Goal: Transaction & Acquisition: Purchase product/service

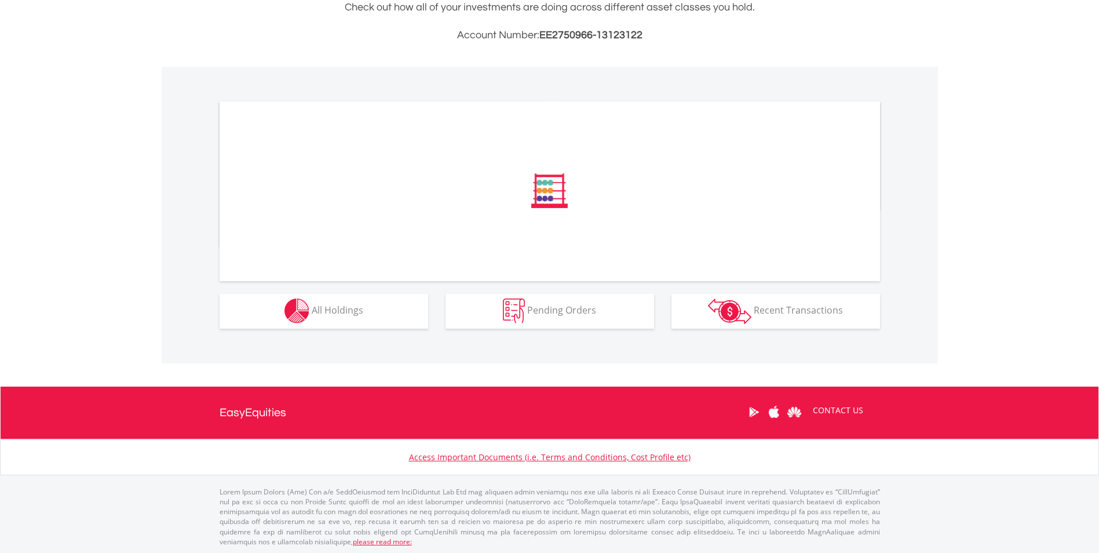
scroll to position [293, 0]
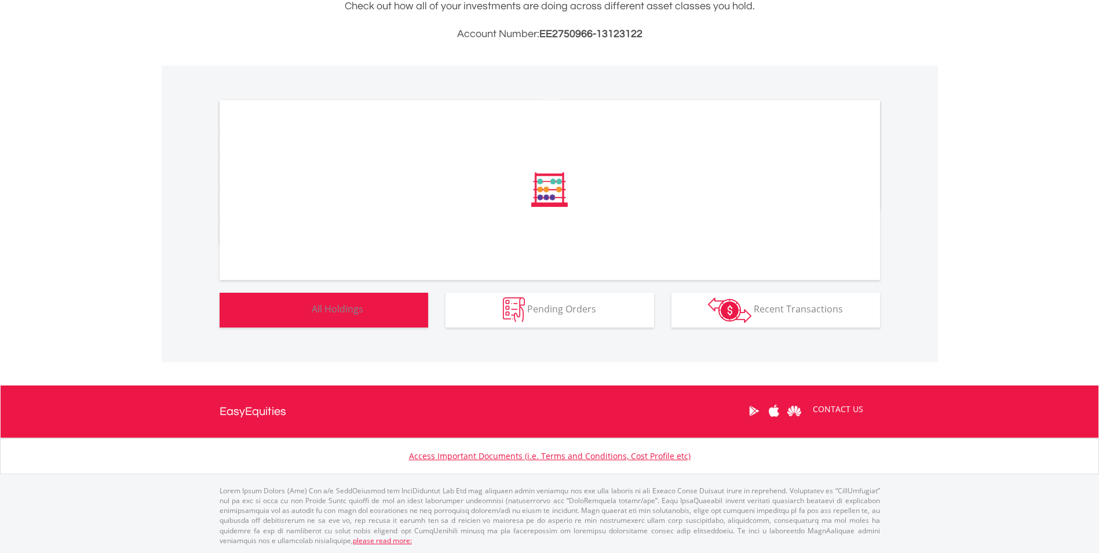
click at [390, 308] on button "Holdings All Holdings" at bounding box center [324, 310] width 209 height 35
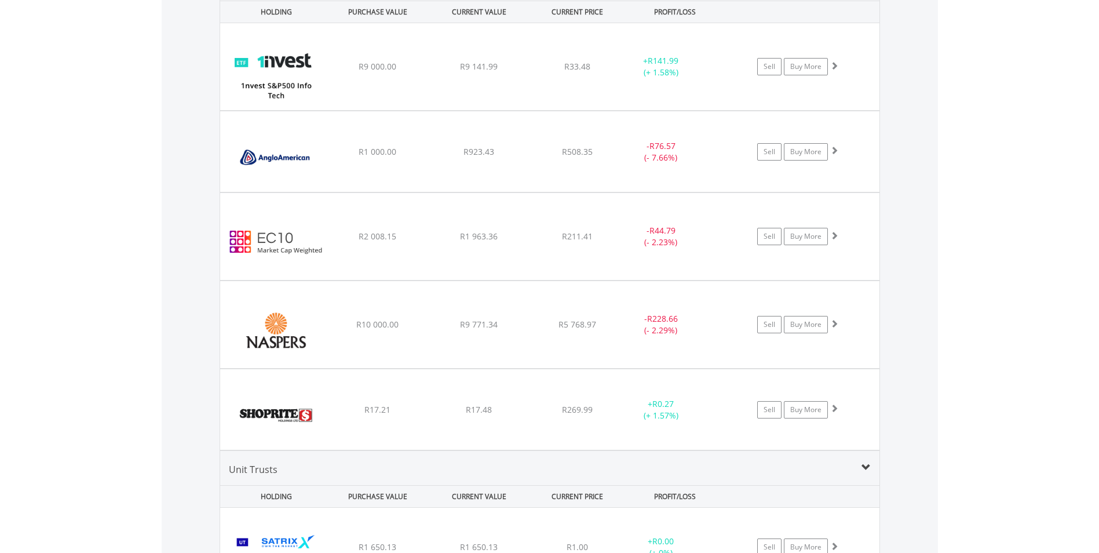
scroll to position [984, 0]
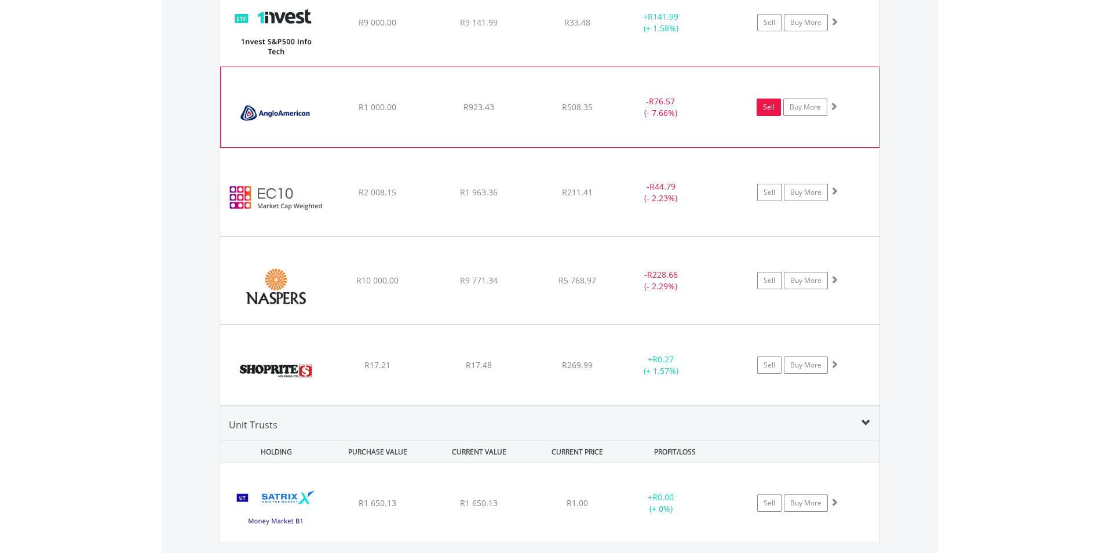
click at [771, 113] on link "Sell" at bounding box center [769, 107] width 24 height 17
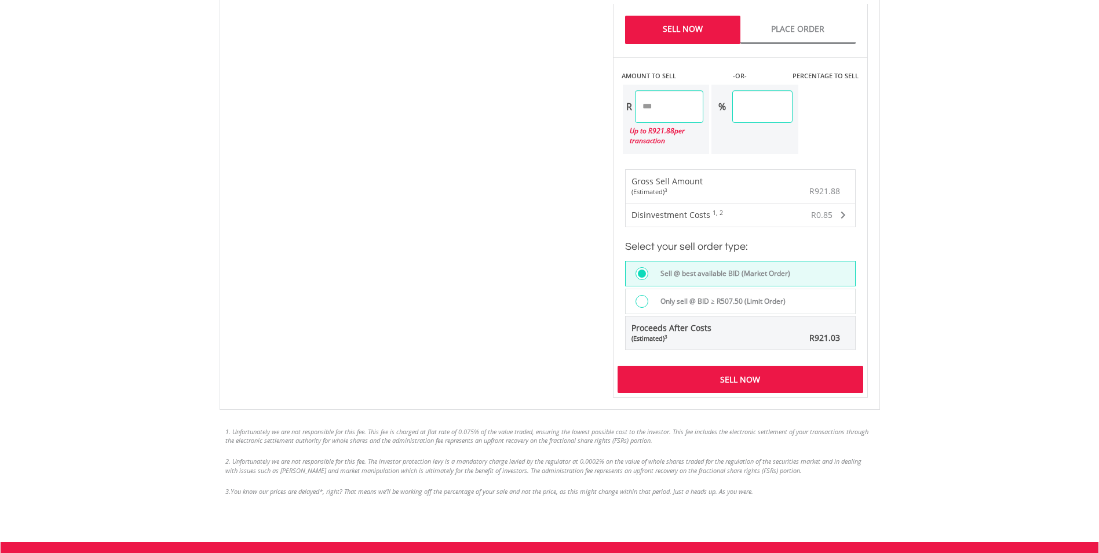
scroll to position [753, 0]
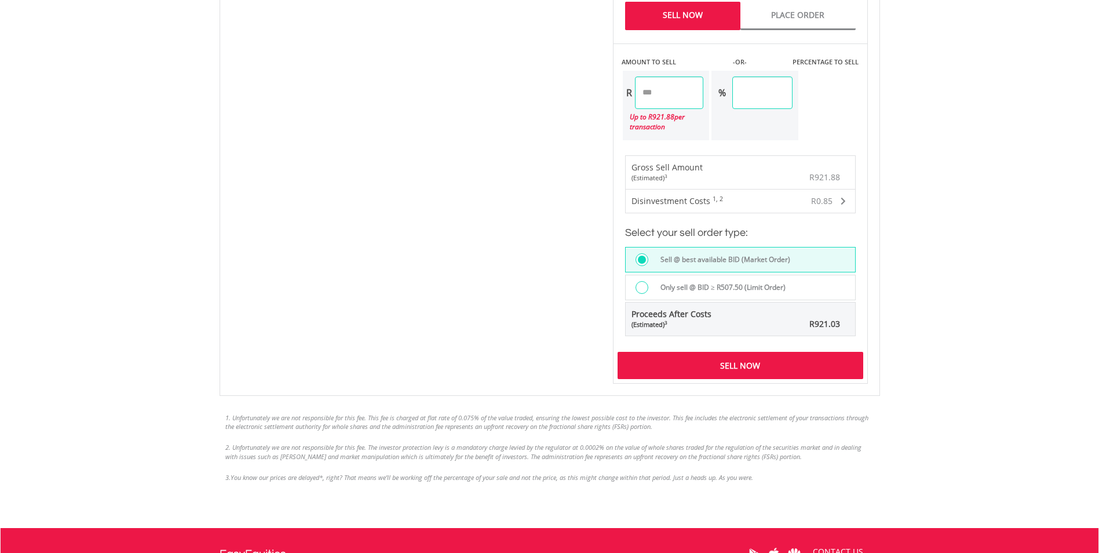
click at [756, 365] on div "Sell Now" at bounding box center [741, 365] width 246 height 27
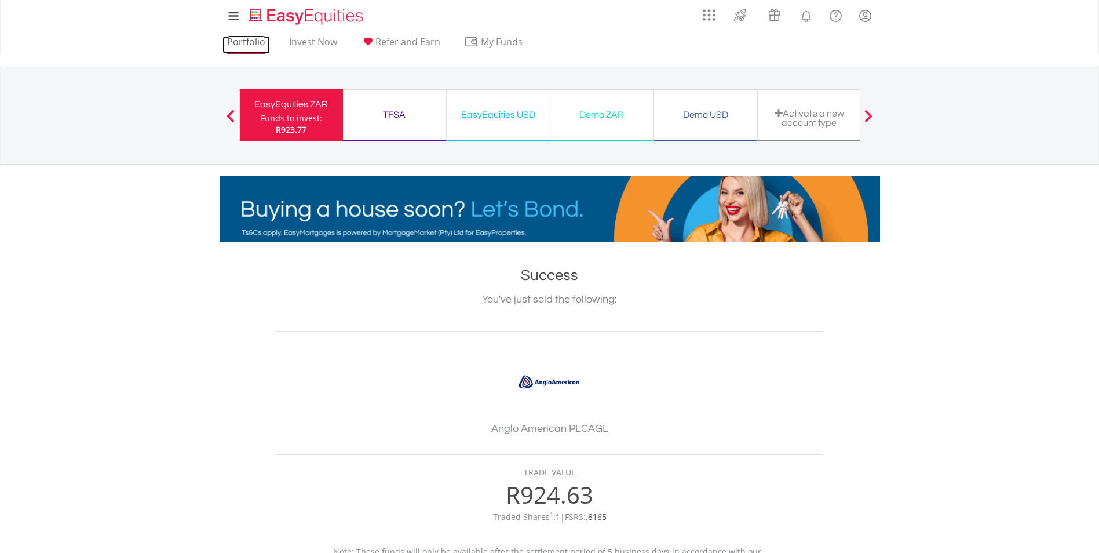
click at [250, 39] on link "Portfolio" at bounding box center [247, 45] width 48 height 18
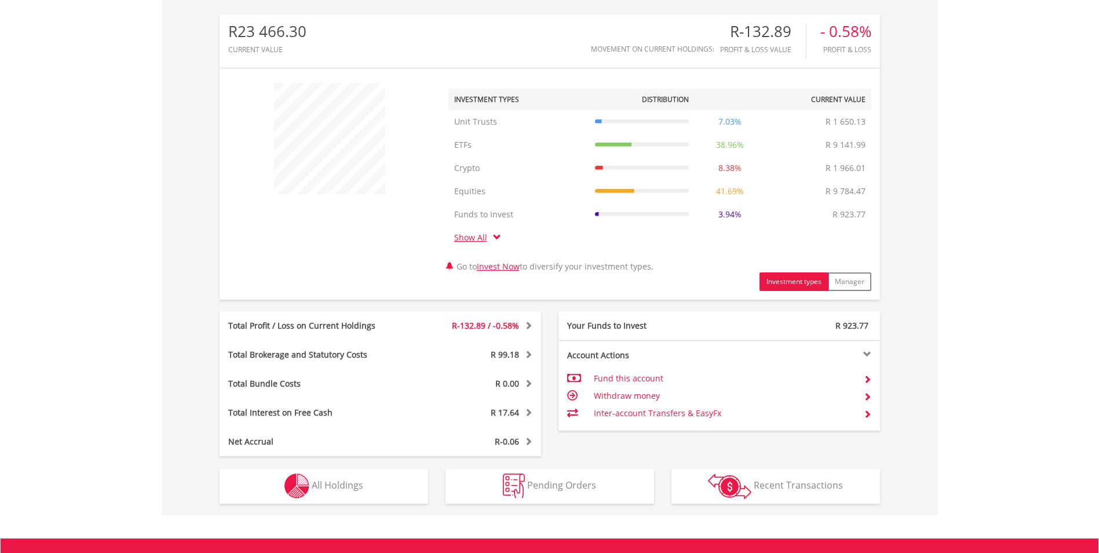
scroll to position [520, 0]
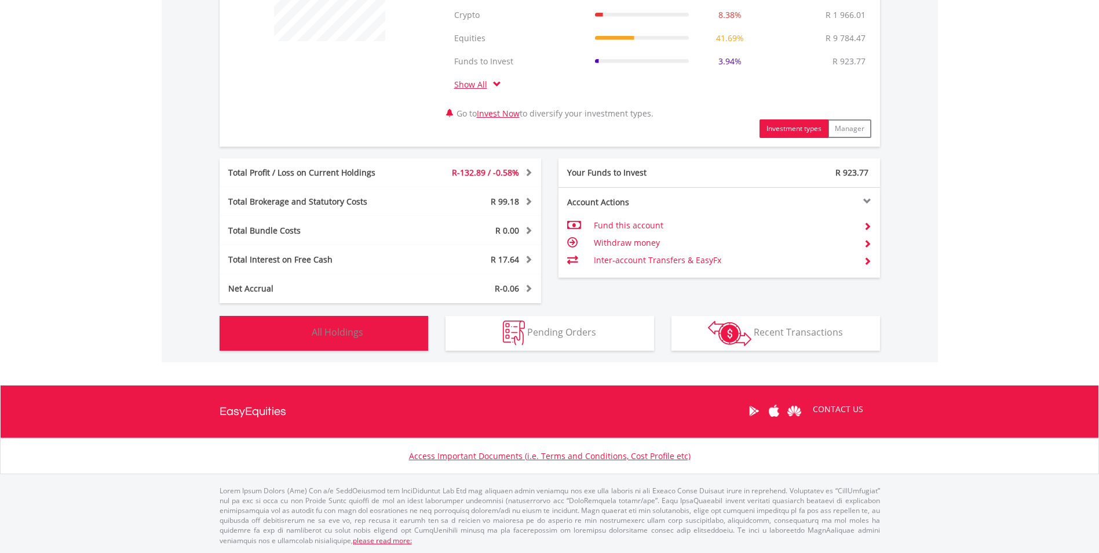
click at [333, 333] on span "All Holdings" at bounding box center [338, 332] width 52 height 13
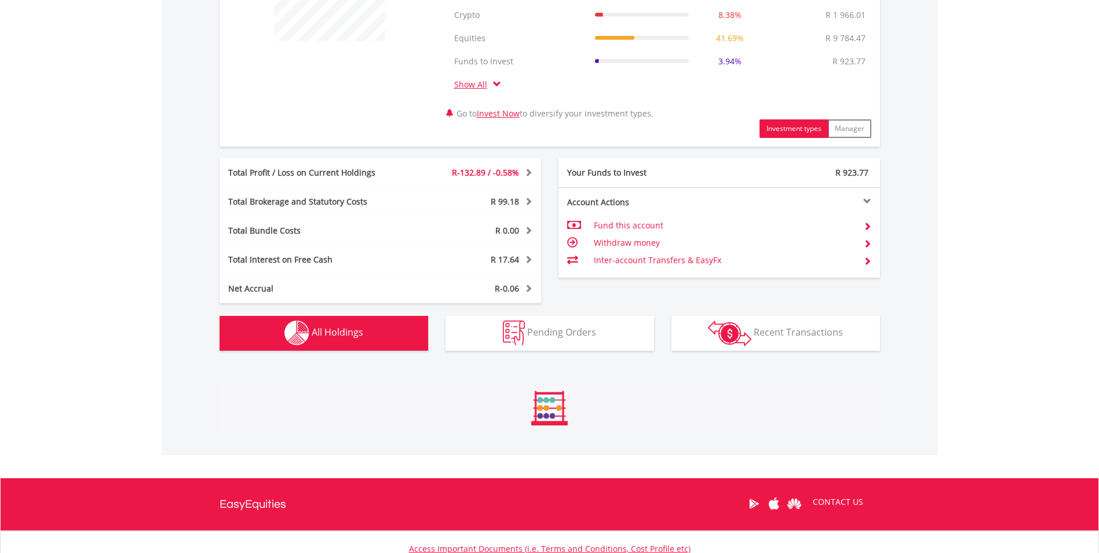
scroll to position [906, 0]
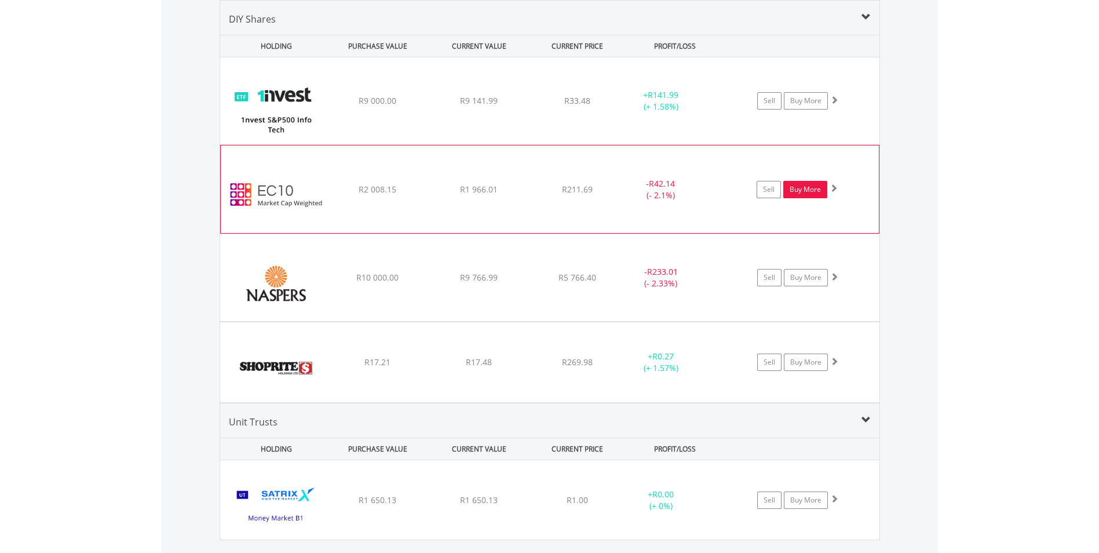
click at [803, 188] on link "Buy More" at bounding box center [805, 189] width 44 height 17
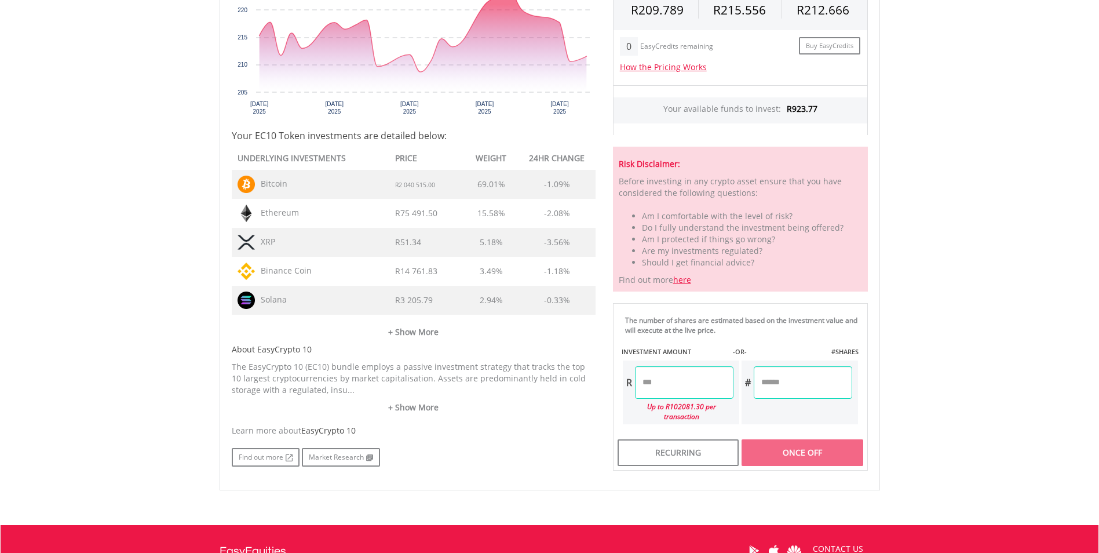
scroll to position [464, 0]
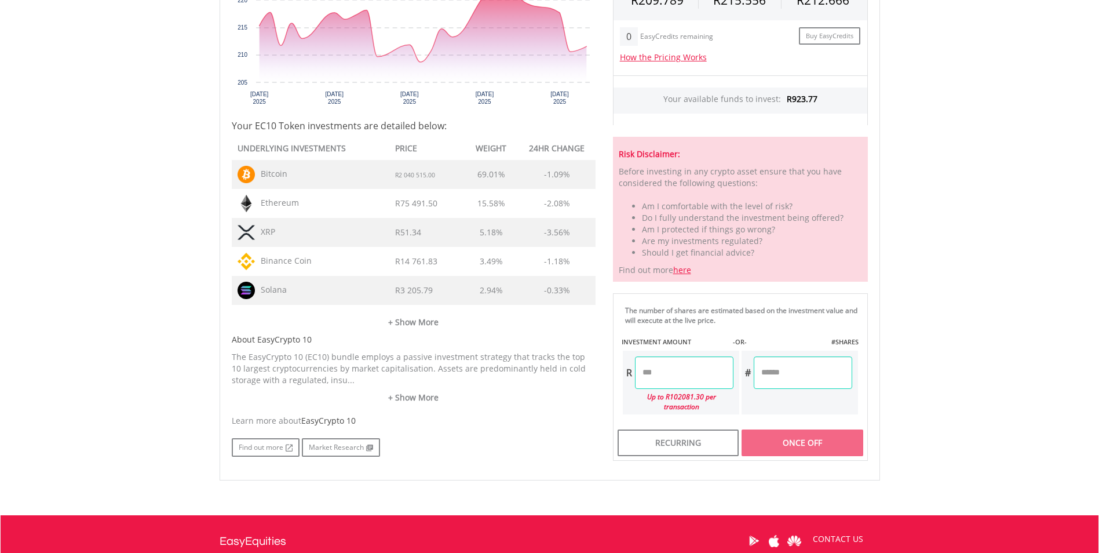
click at [662, 374] on input "number" at bounding box center [684, 372] width 99 height 32
type input "***"
type input "******"
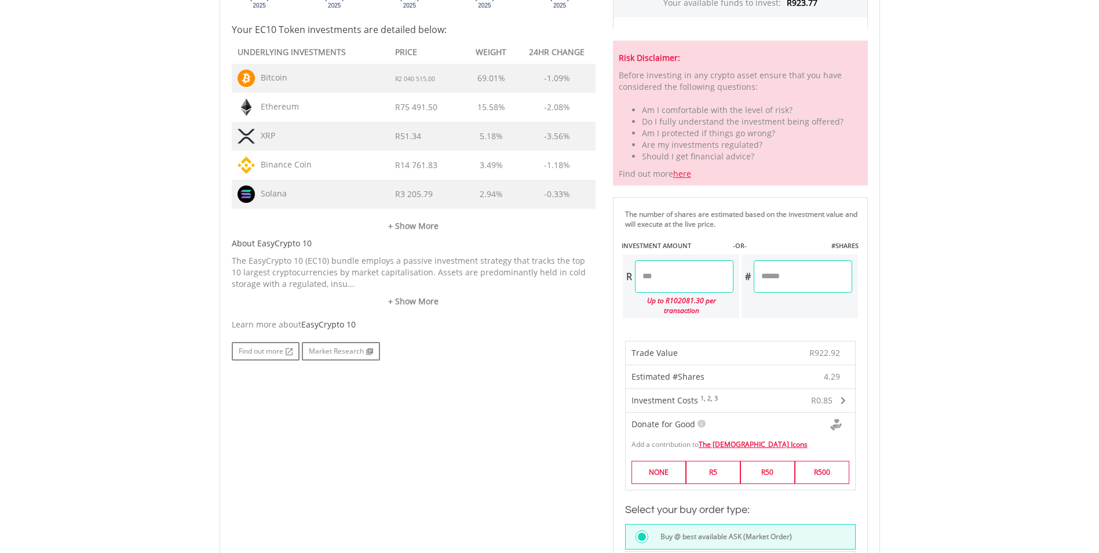
scroll to position [753, 0]
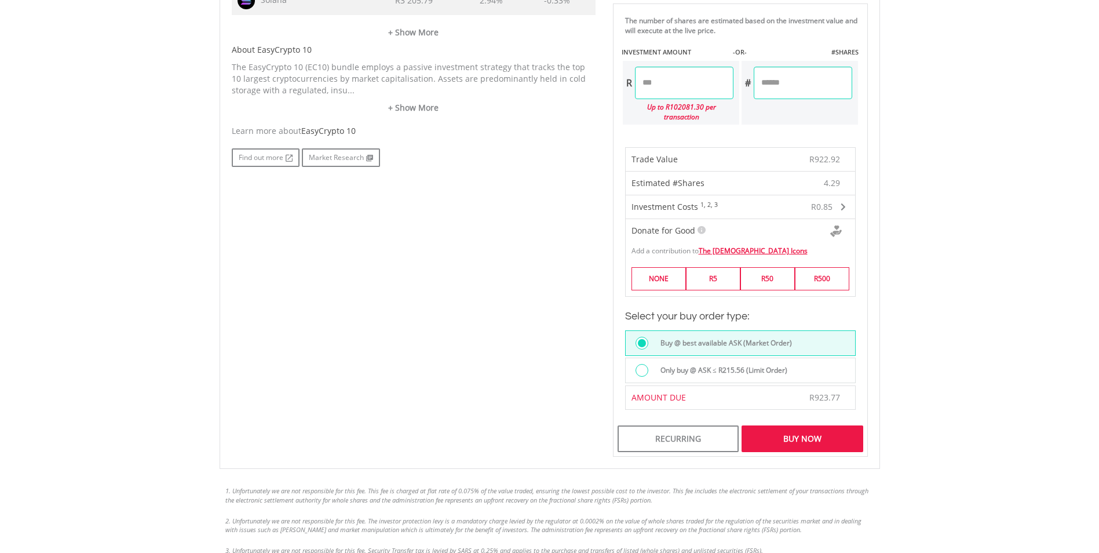
click at [817, 425] on div "Buy Now" at bounding box center [802, 438] width 121 height 27
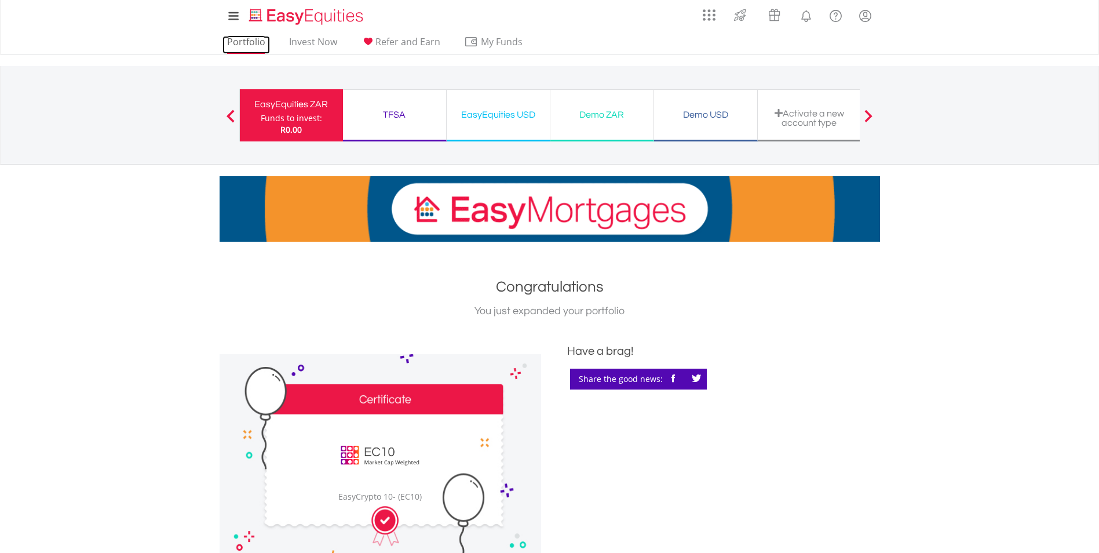
click at [235, 37] on link "Portfolio" at bounding box center [247, 45] width 48 height 18
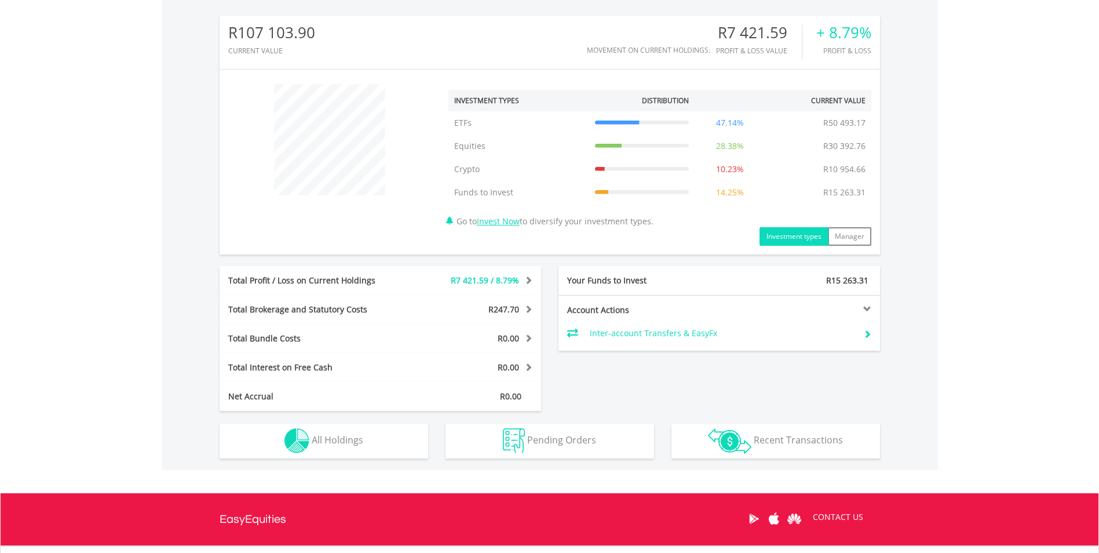
scroll to position [474, 0]
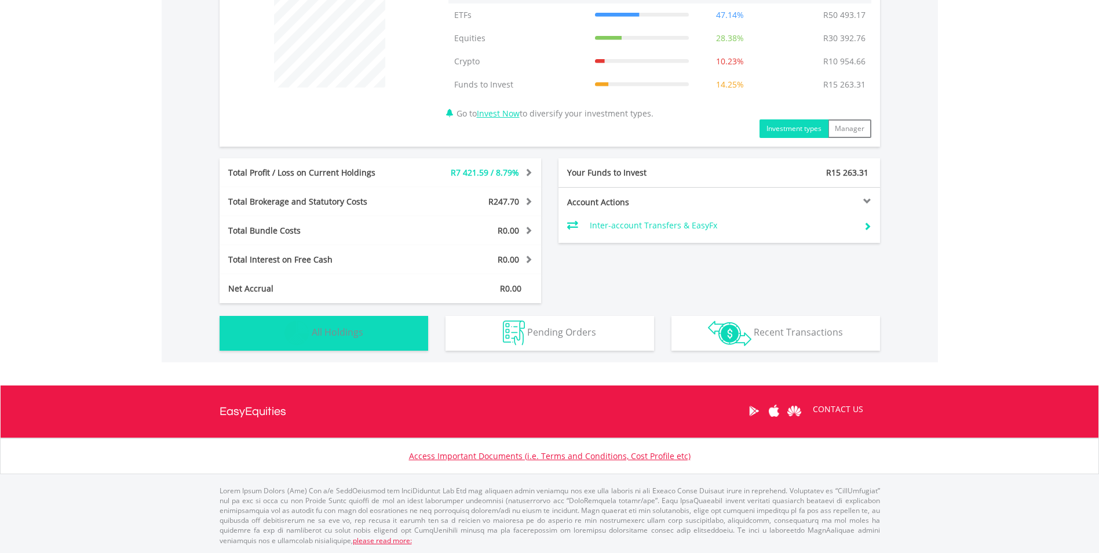
click at [315, 331] on span "All Holdings" at bounding box center [338, 332] width 52 height 13
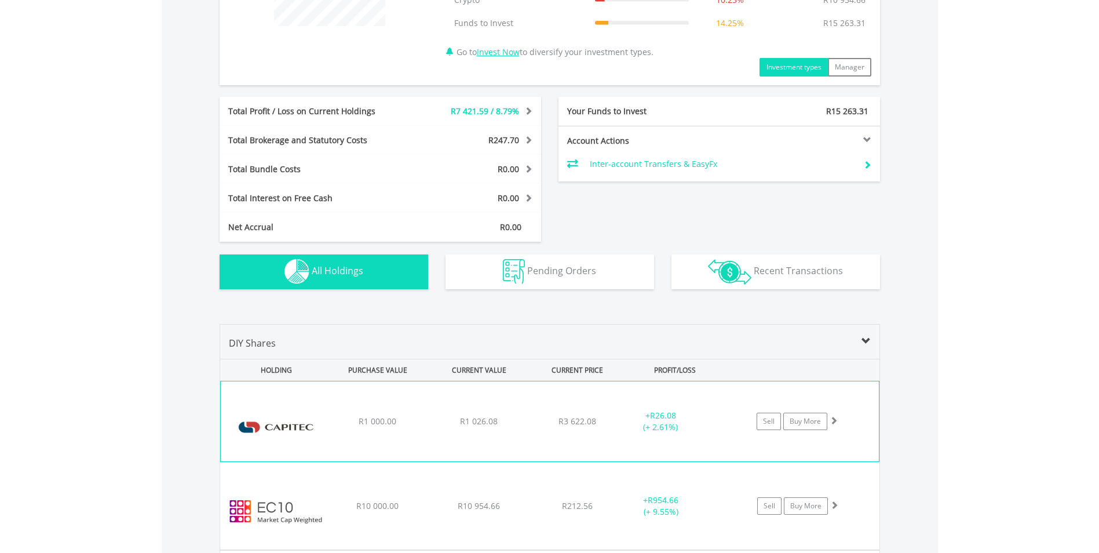
scroll to position [512, 0]
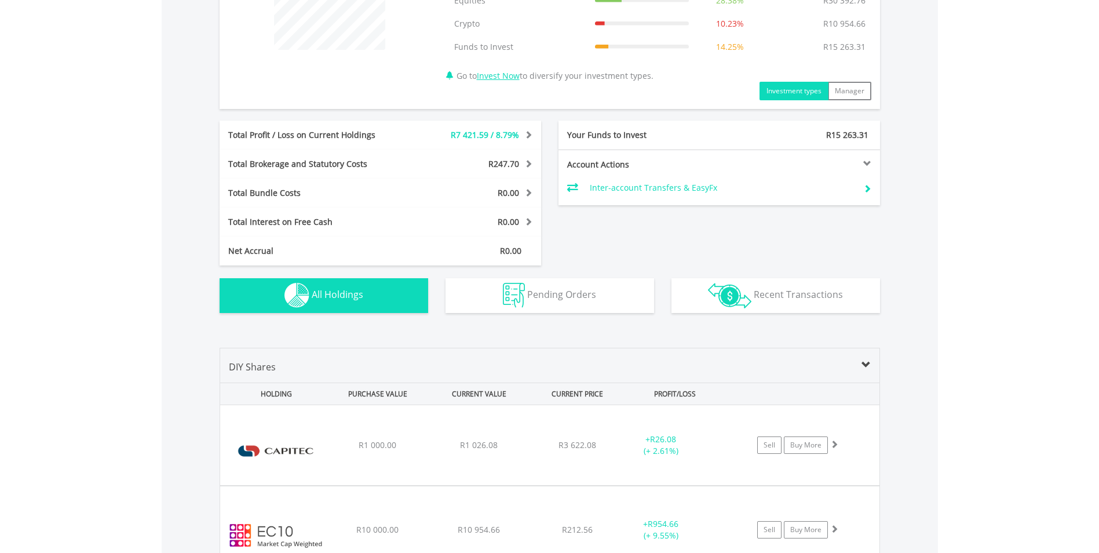
click at [355, 278] on button "Holdings All Holdings" at bounding box center [324, 295] width 209 height 35
click at [351, 291] on span "All Holdings" at bounding box center [338, 294] width 52 height 13
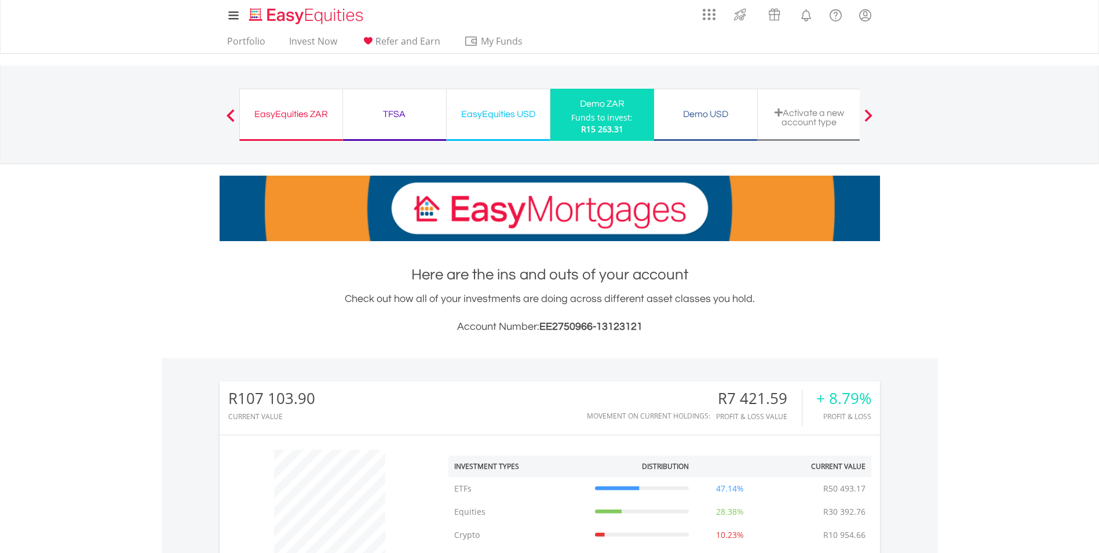
scroll to position [0, 0]
